Goal: Navigation & Orientation: Find specific page/section

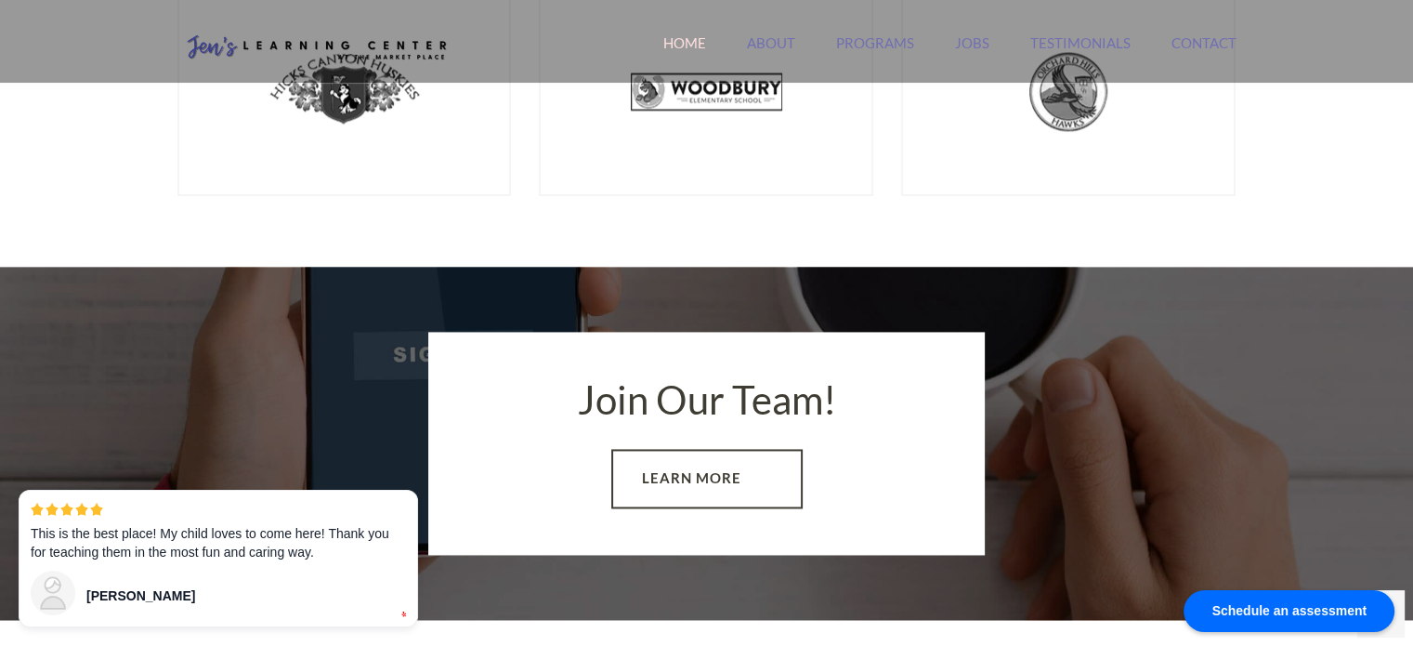
scroll to position [2602, 0]
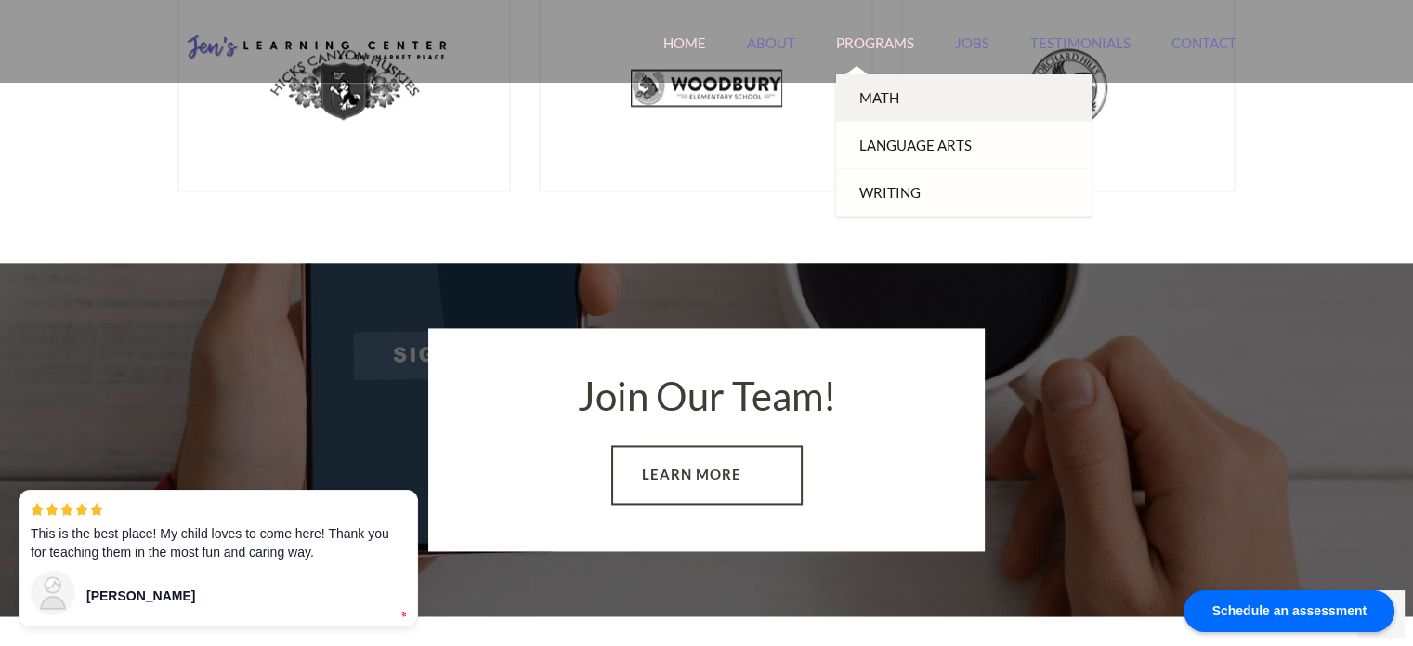
click at [896, 99] on link "Math" at bounding box center [964, 97] width 256 height 47
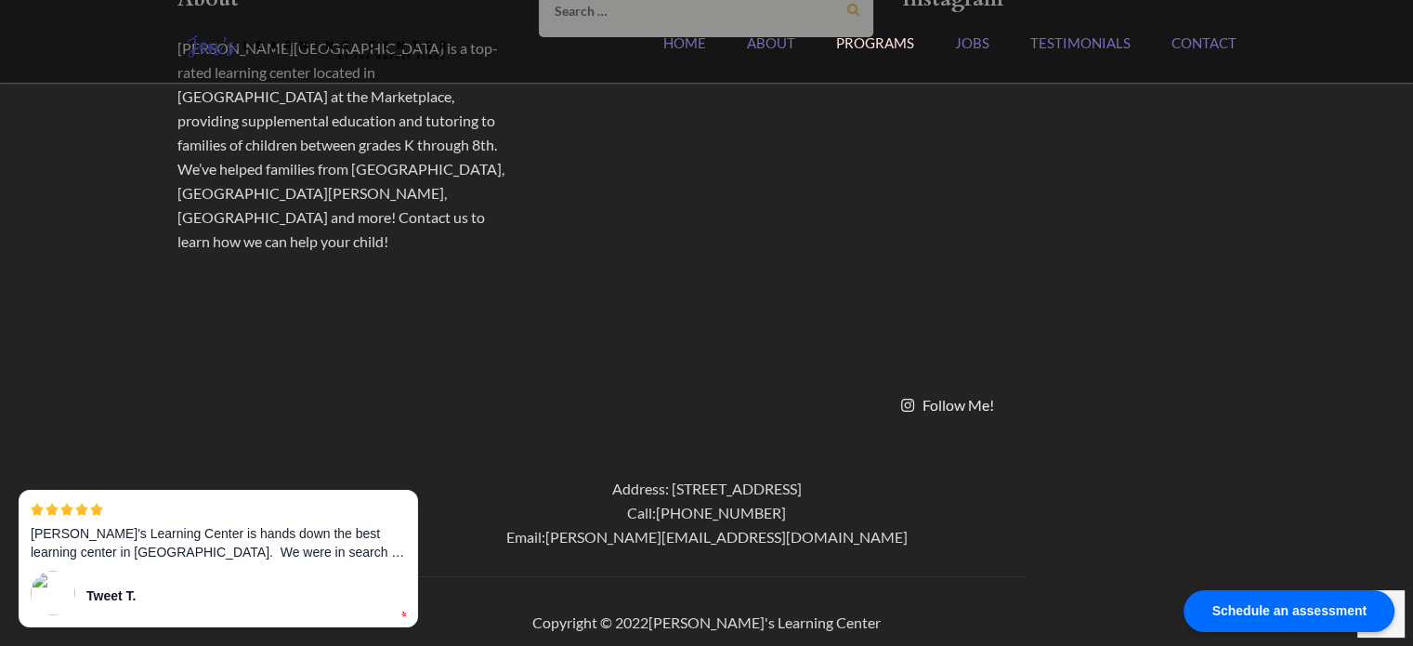
scroll to position [2021, 0]
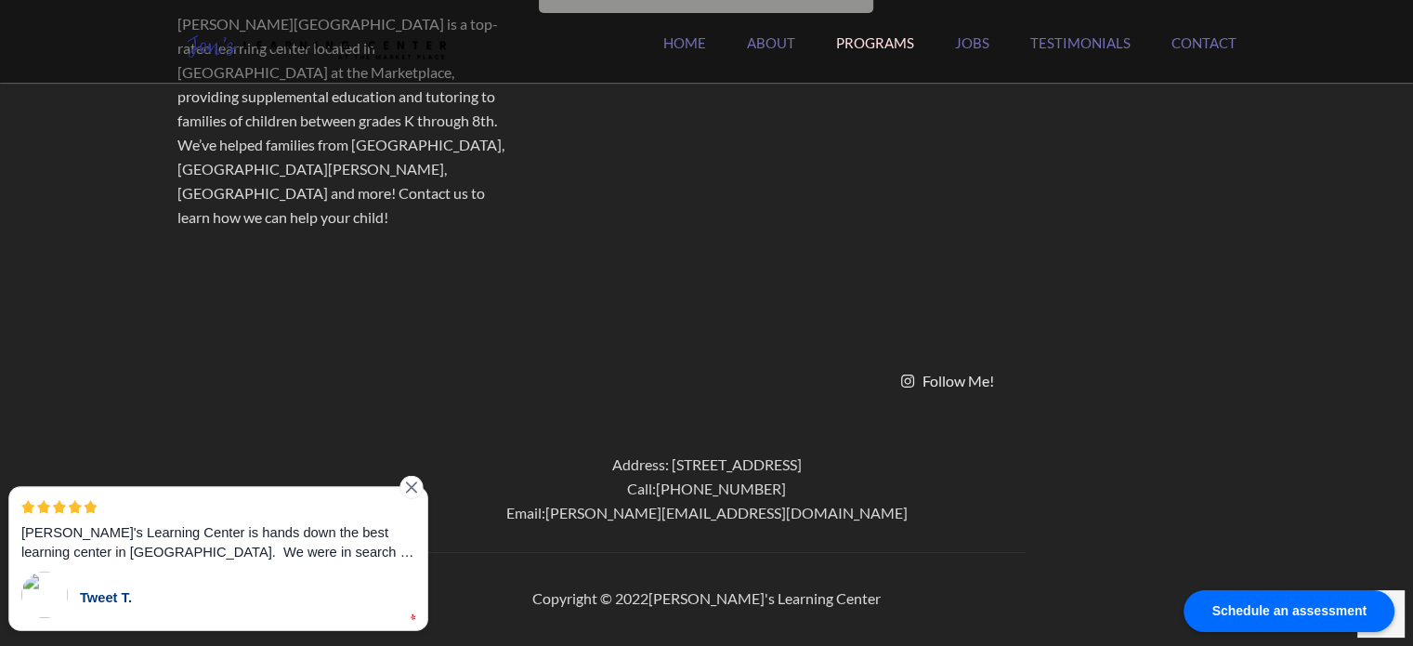
click at [408, 493] on icon at bounding box center [411, 488] width 20 height 20
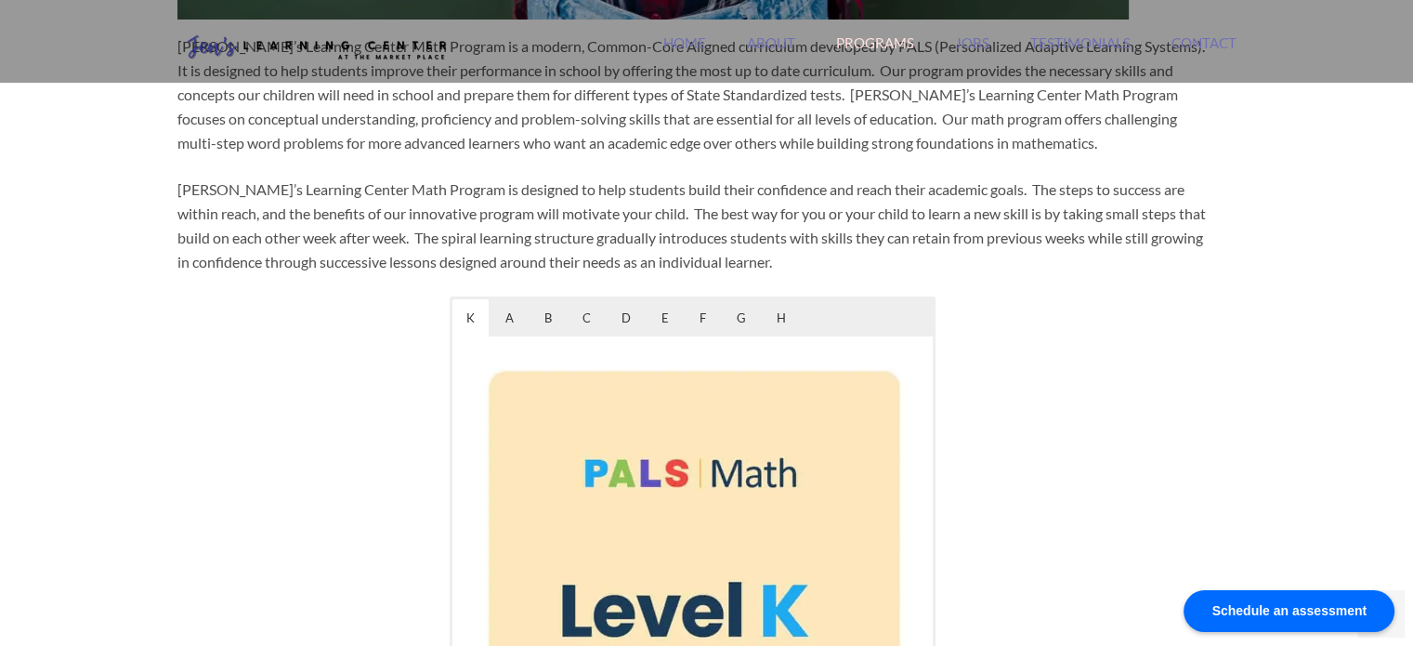
scroll to position [720, 0]
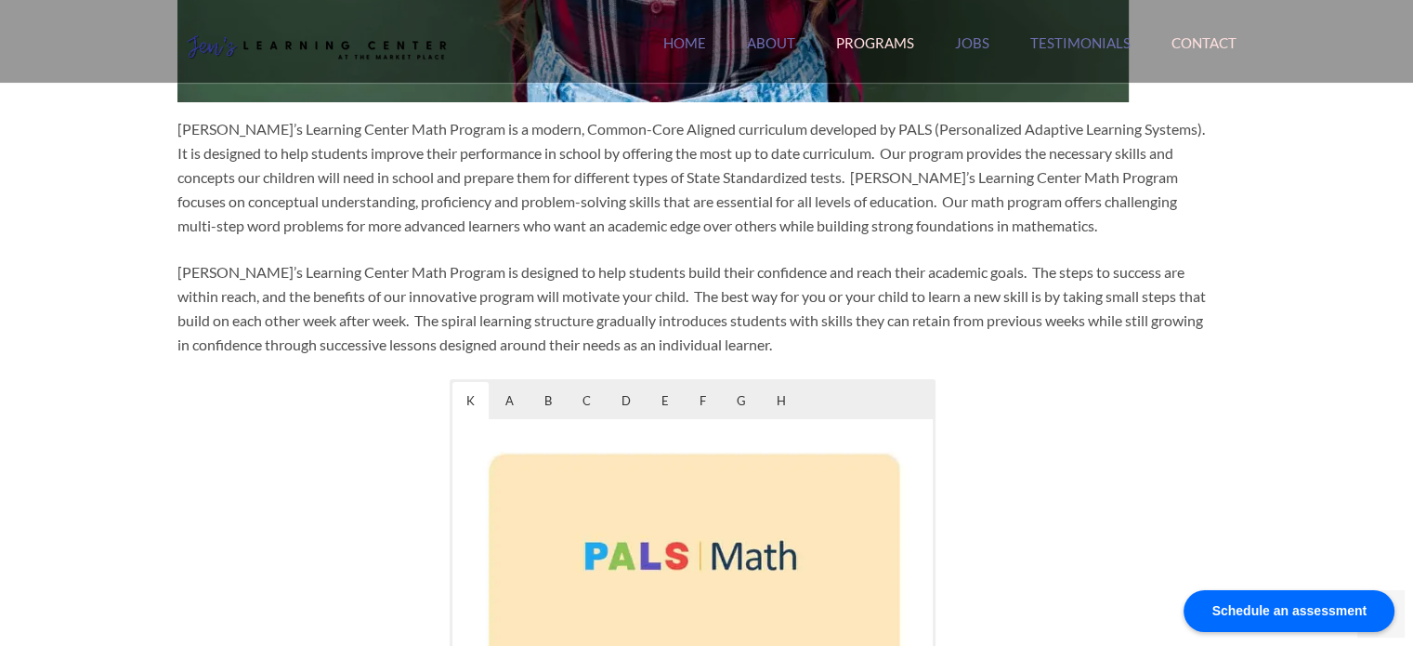
click at [1220, 41] on link "Contact" at bounding box center [1204, 54] width 65 height 40
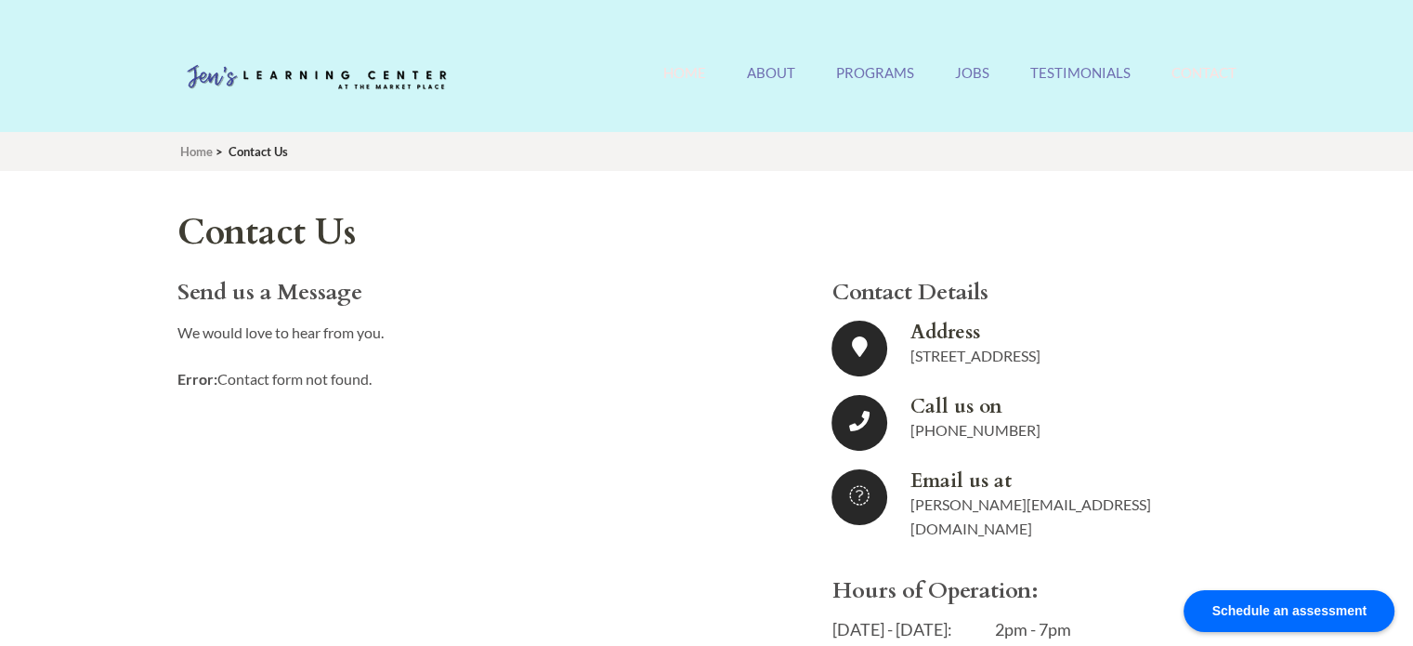
click at [698, 66] on link "Home" at bounding box center [684, 84] width 43 height 40
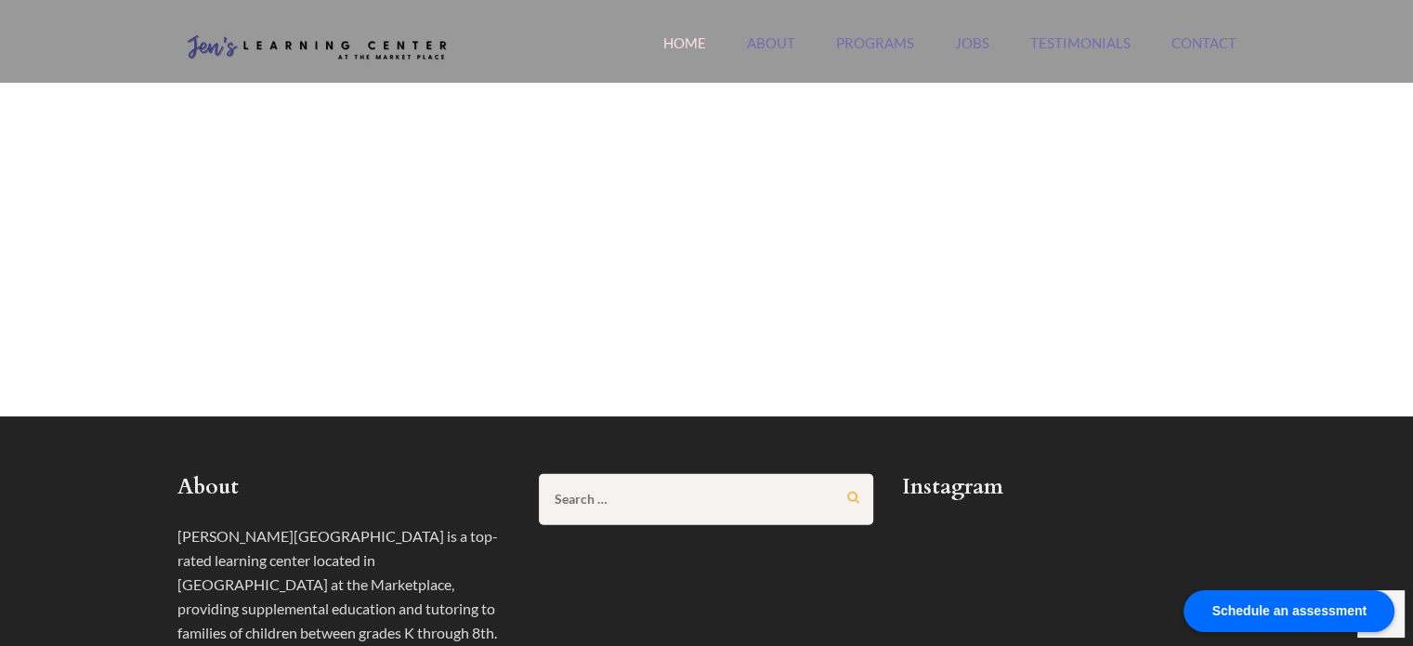
scroll to position [3840, 0]
